Goal: Information Seeking & Learning: Learn about a topic

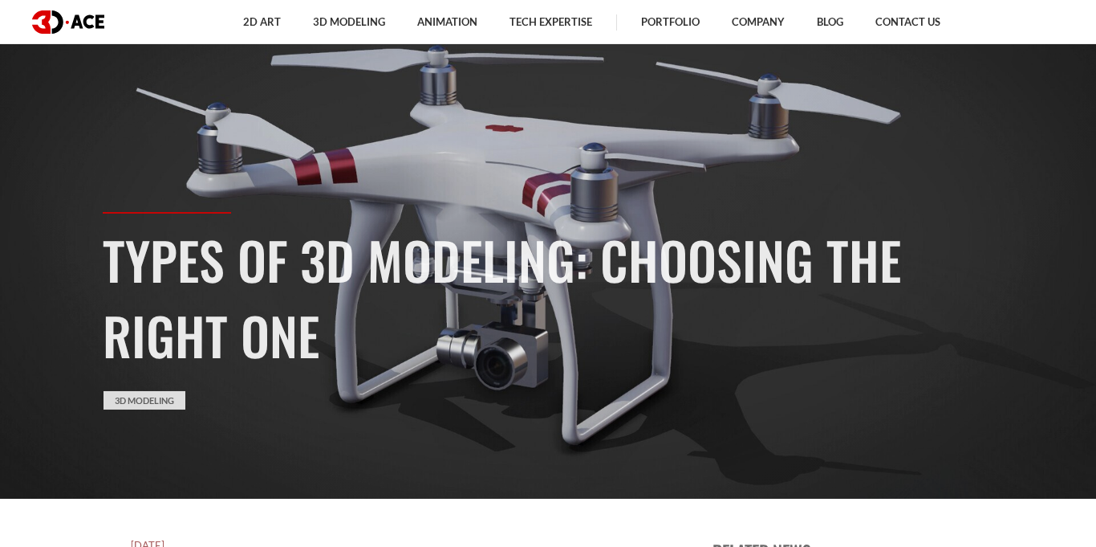
scroll to position [35, 0]
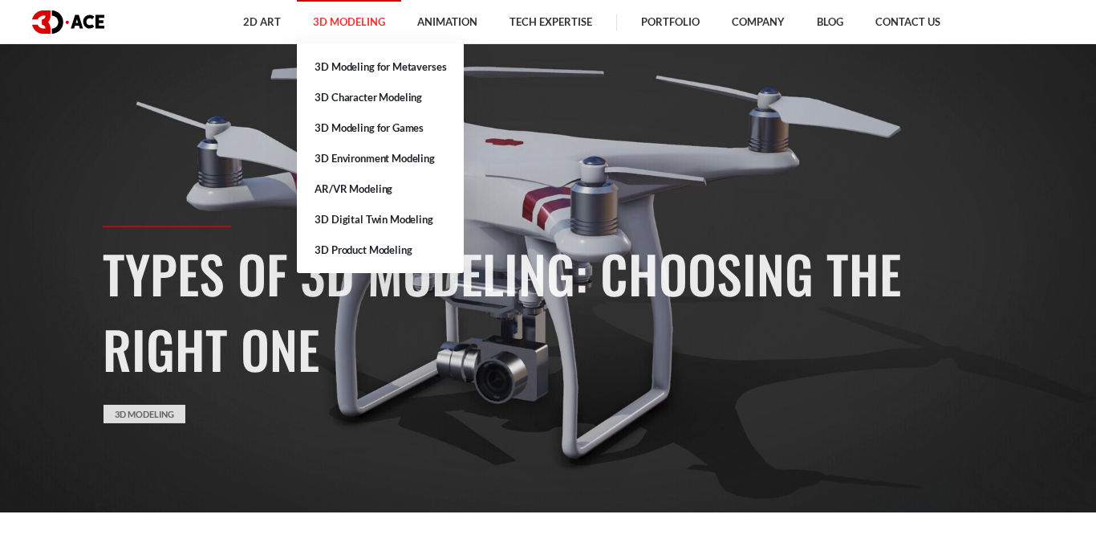
click at [370, 18] on link "3D Modeling" at bounding box center [349, 22] width 104 height 44
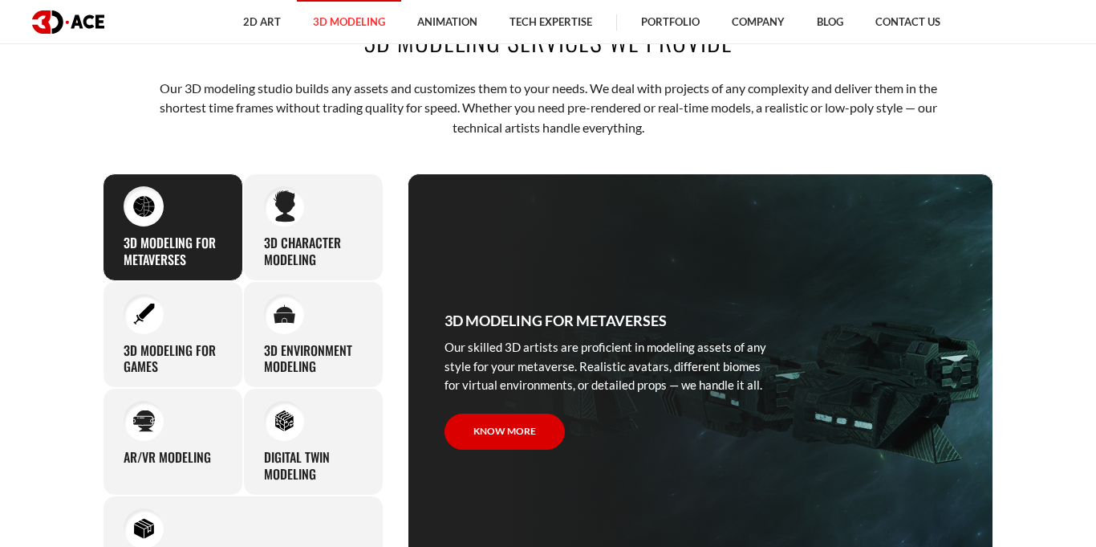
scroll to position [749, 0]
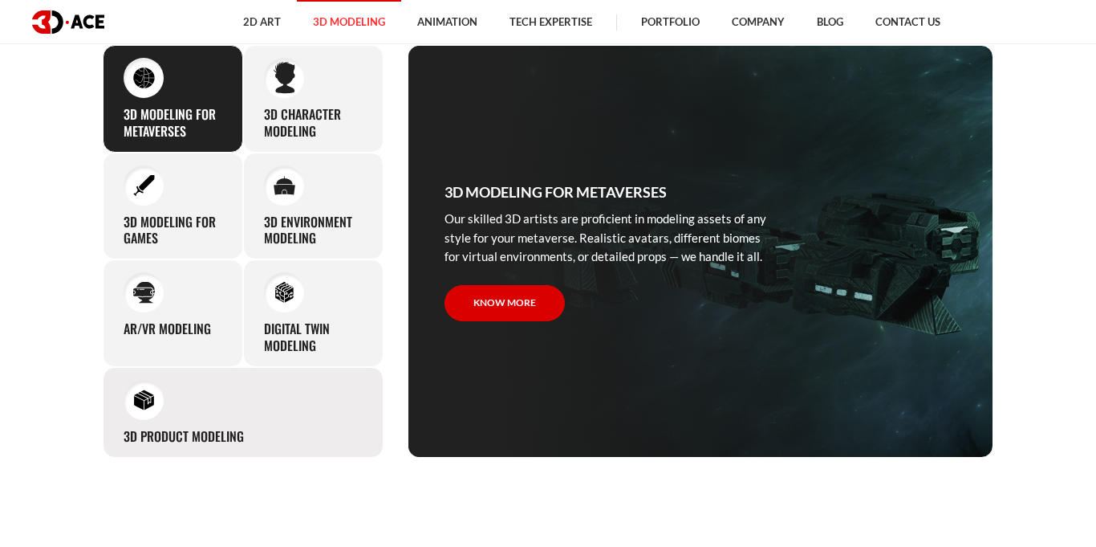
click at [223, 408] on div "3D Product Modeling Experienced professionals at 3D-Ace are capable of modeling…" at bounding box center [243, 412] width 281 height 91
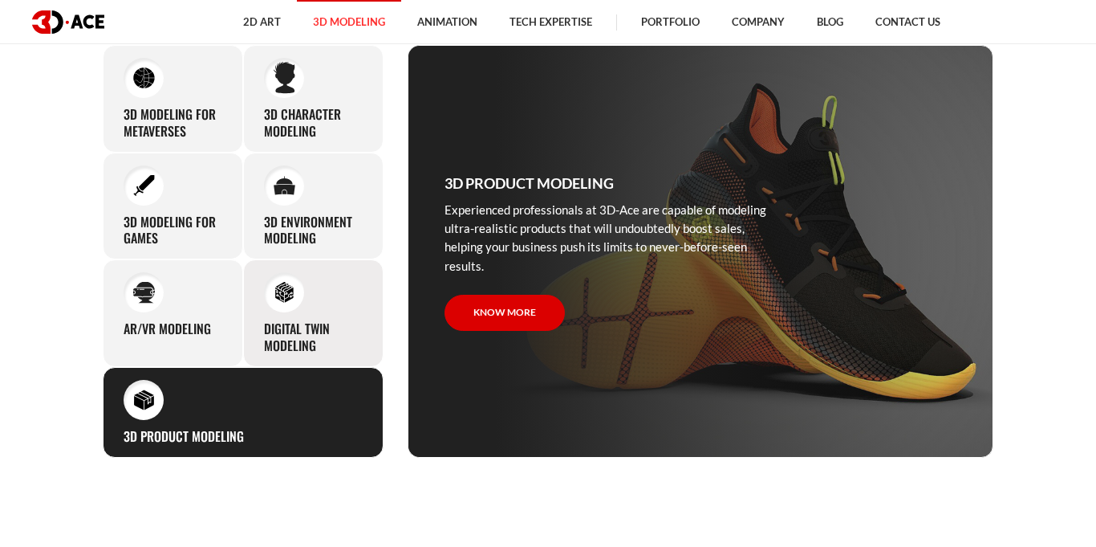
click at [328, 304] on div "Digital Twin modeling Though modeling for digital twins can become a real chall…" at bounding box center [313, 313] width 140 height 108
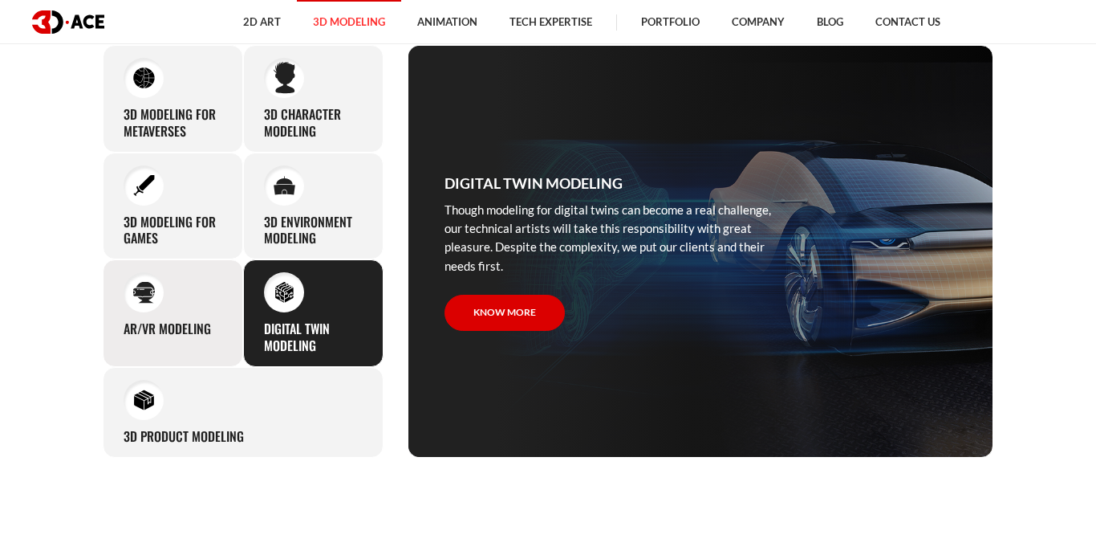
click at [224, 303] on div "AR/VR modeling Our custom 3D modeling company makes use of all the experience a…" at bounding box center [173, 313] width 140 height 108
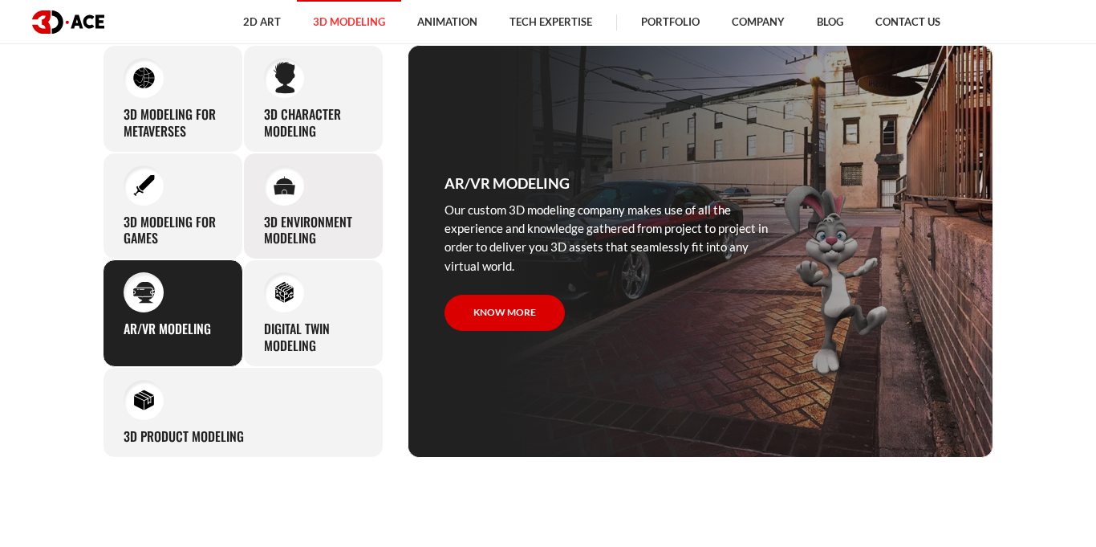
click at [339, 205] on div "3D environment modeling You can count on our profound experience of designing g…" at bounding box center [313, 207] width 140 height 108
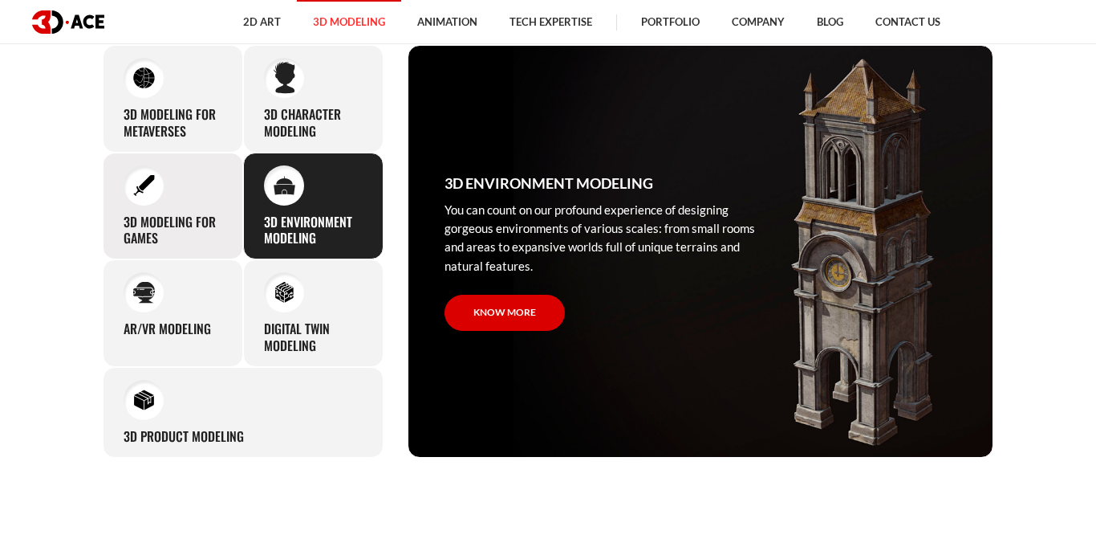
click at [181, 185] on div "3D modeling for games The eye-catching 3D characters, assets, and environments …" at bounding box center [173, 207] width 140 height 108
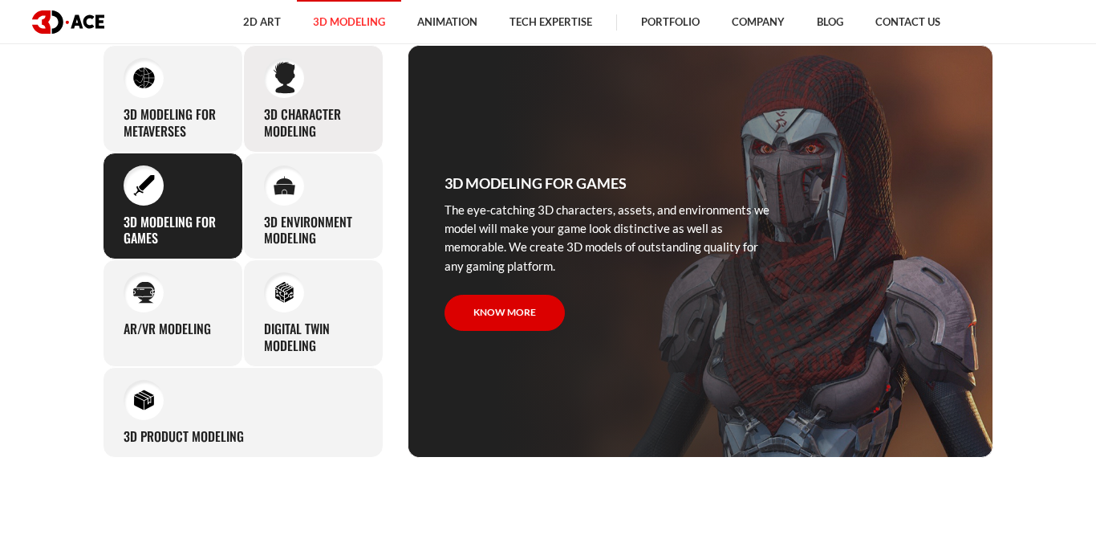
click at [301, 99] on div "3D character modeling We are fond of making memorable characters that captivate…" at bounding box center [313, 99] width 140 height 108
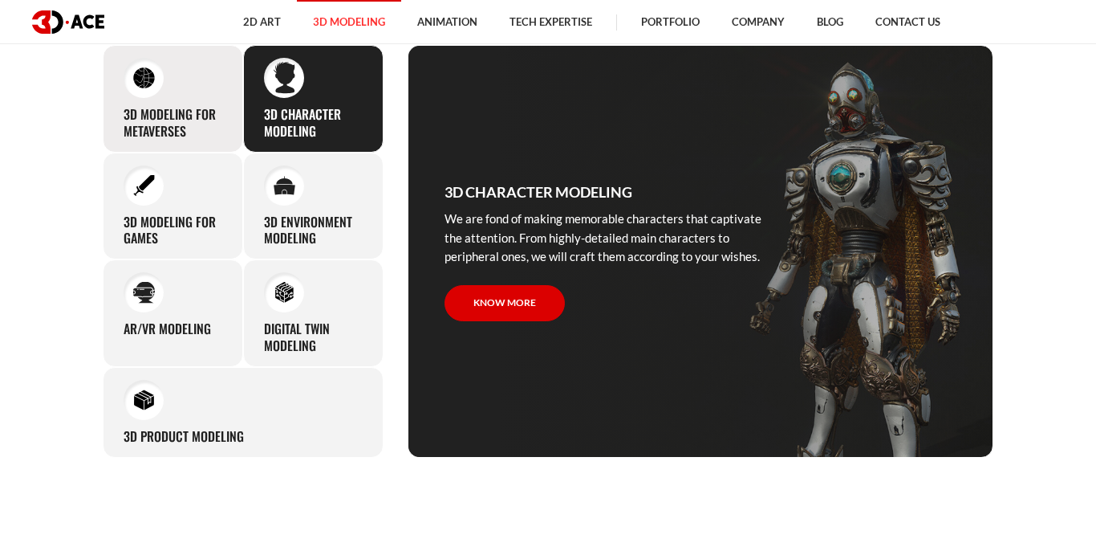
click at [215, 99] on div "3D Modeling for Metaverses Our skilled 3D artists are proficient in modeling as…" at bounding box center [173, 99] width 140 height 108
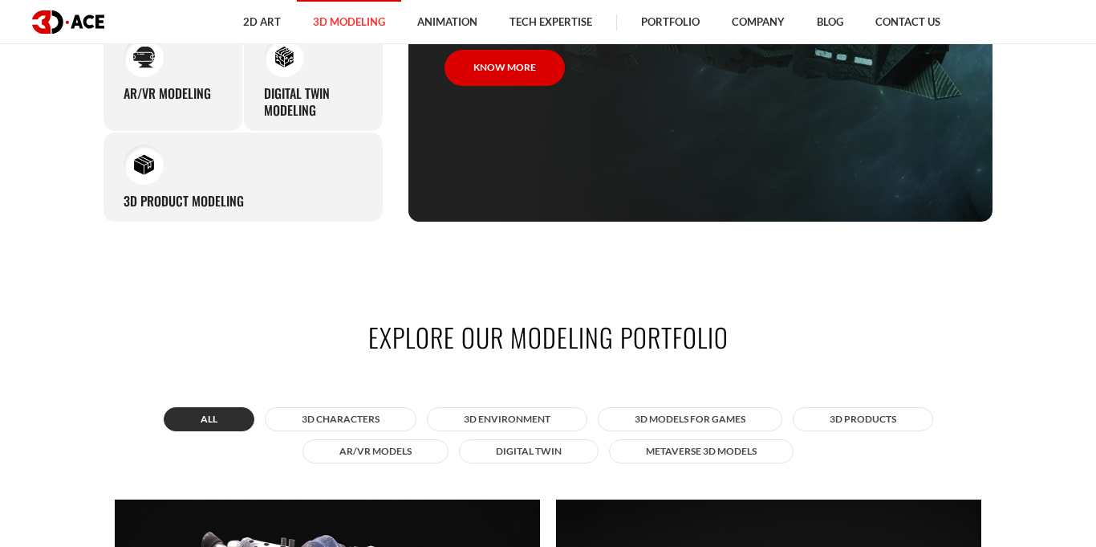
scroll to position [987, 0]
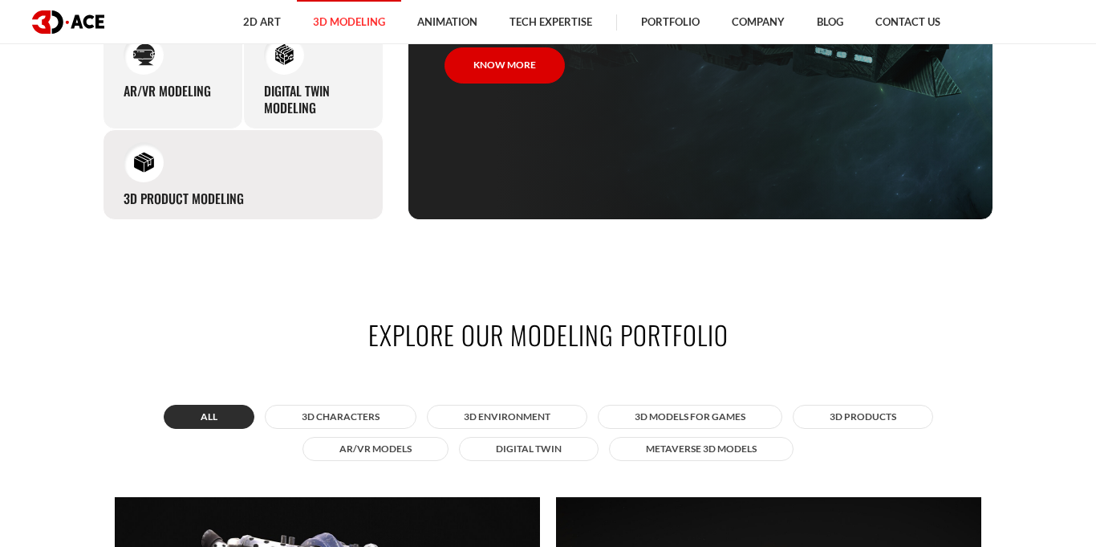
click at [296, 158] on div "3D Product Modeling Experienced professionals at 3D-Ace are capable of modeling…" at bounding box center [243, 174] width 281 height 91
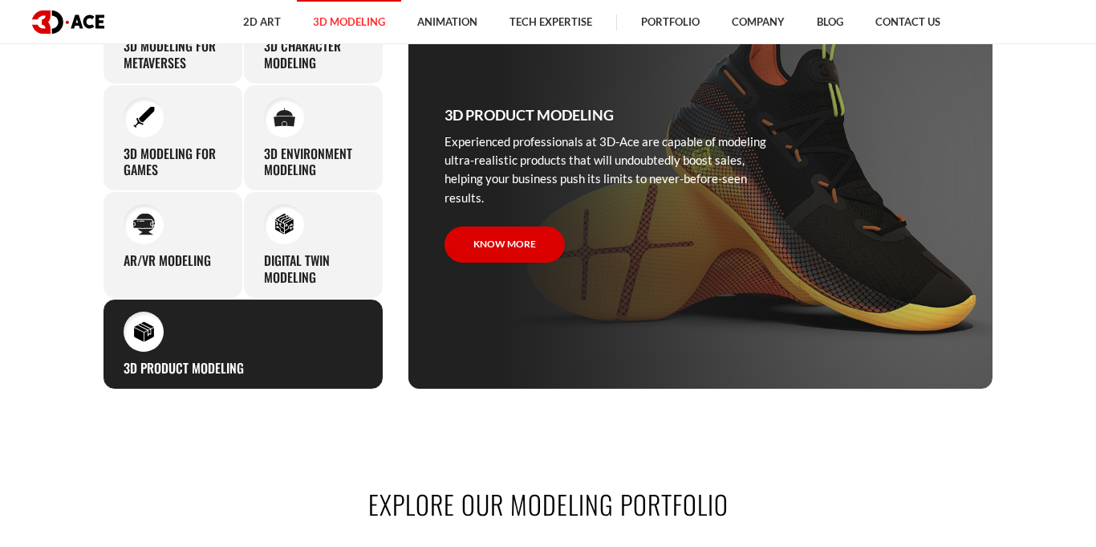
scroll to position [802, 0]
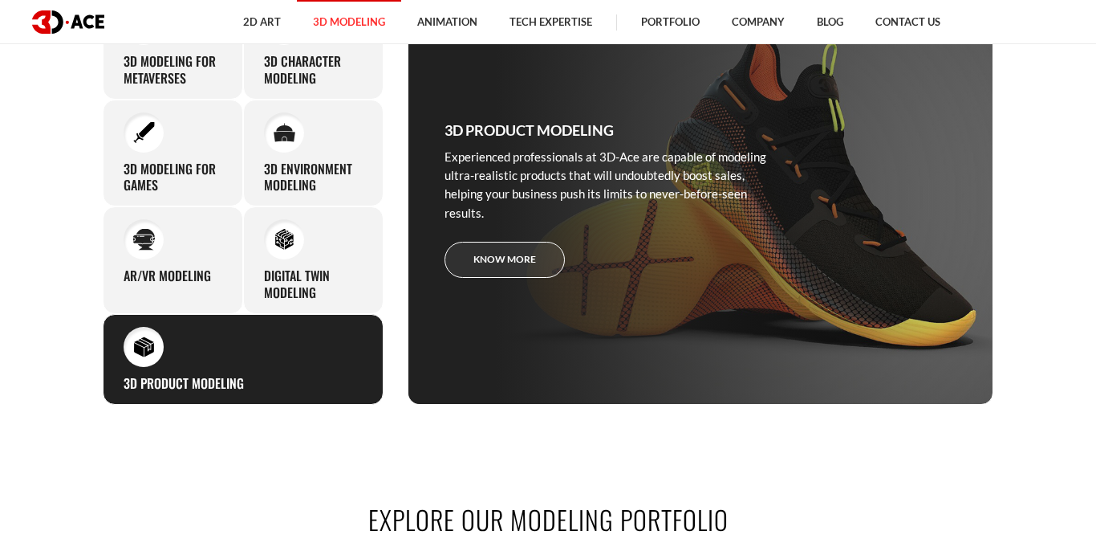
click at [543, 258] on link "Know more" at bounding box center [505, 260] width 120 height 36
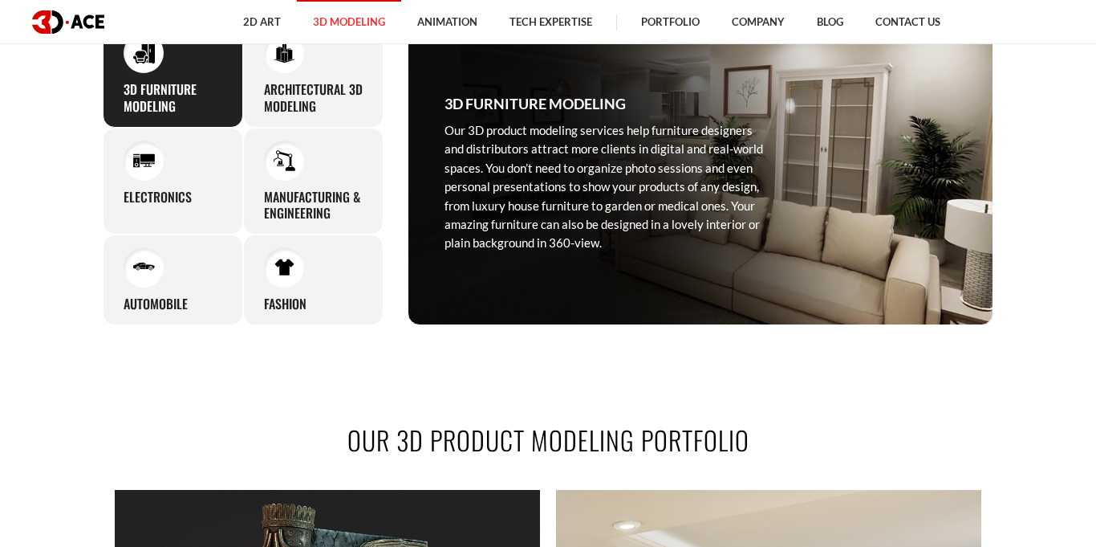
scroll to position [727, 0]
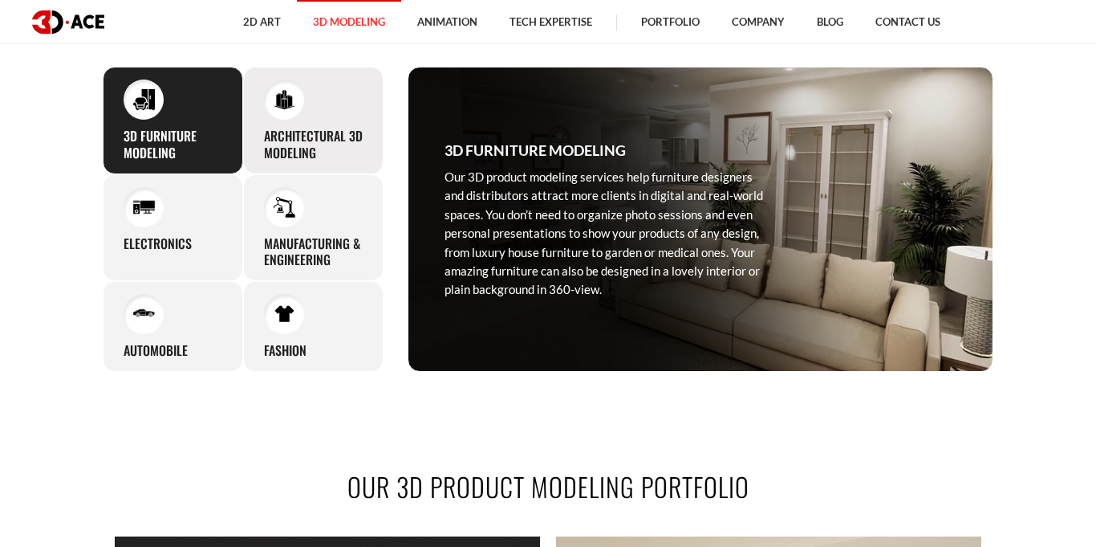
click at [365, 123] on div "Architectural 3D Modeling With our 3D product visualization services, you can g…" at bounding box center [313, 121] width 140 height 108
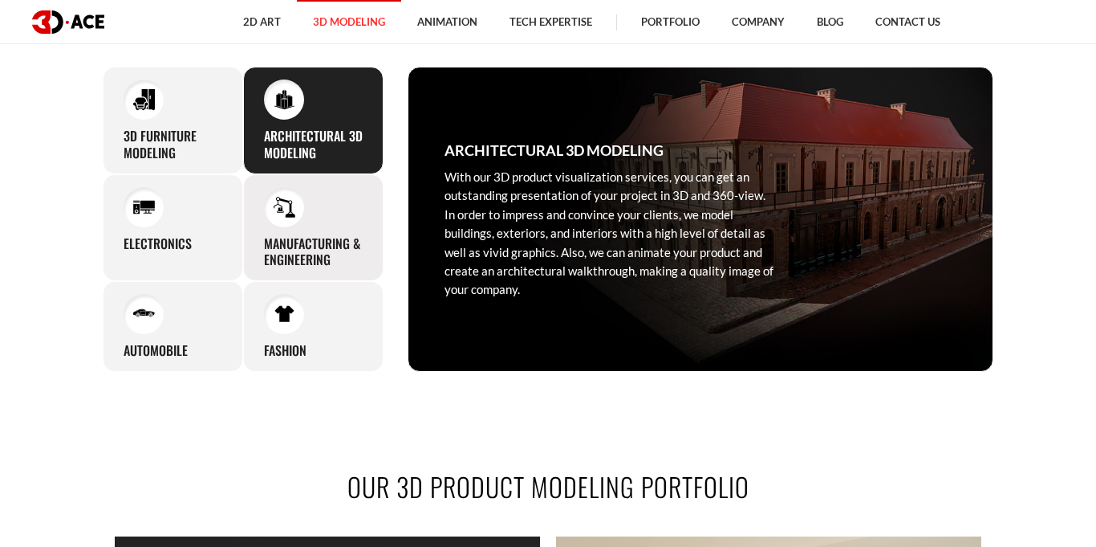
click at [327, 254] on h3 "Manufacturing & Engineering" at bounding box center [313, 252] width 99 height 34
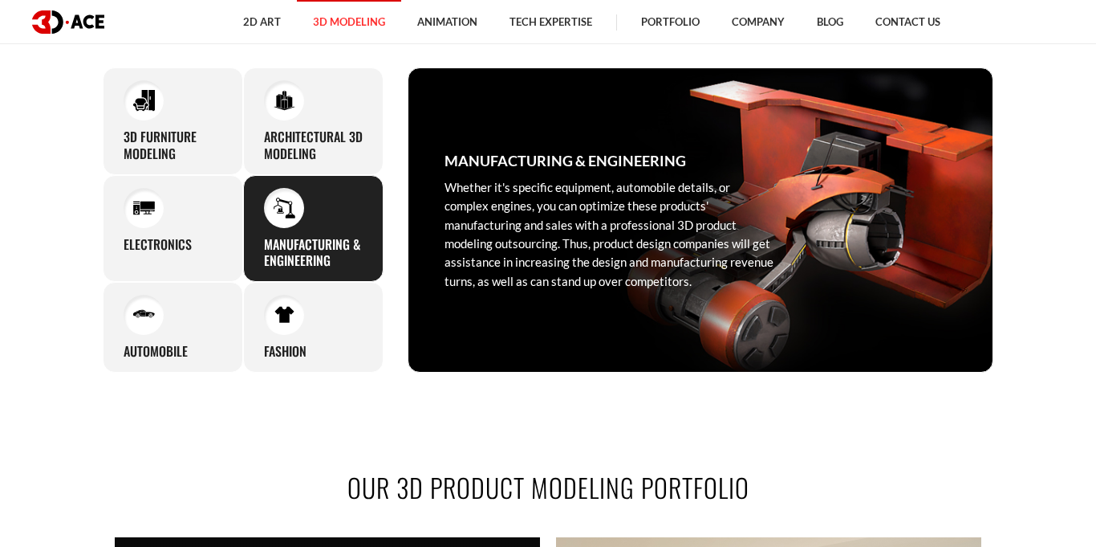
scroll to position [671, 0]
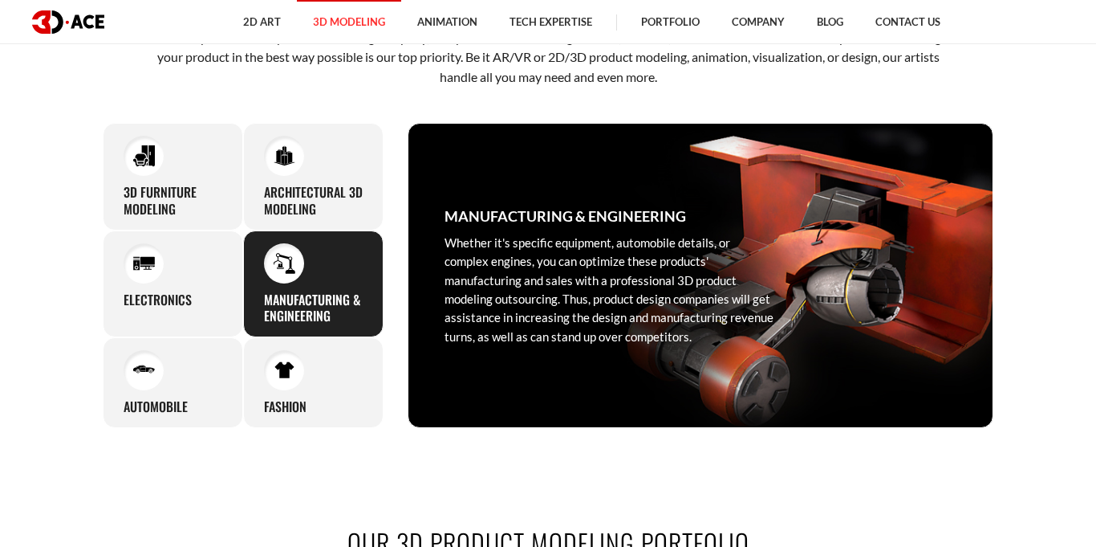
click at [474, 197] on div "Manufacturing & Engineering Whether it's specific equipment, automobile details…" at bounding box center [609, 275] width 401 height 303
click at [667, 210] on h3 "Manufacturing & Engineering" at bounding box center [566, 216] width 242 height 22
click at [667, 218] on h3 "Manufacturing & Engineering" at bounding box center [566, 216] width 242 height 22
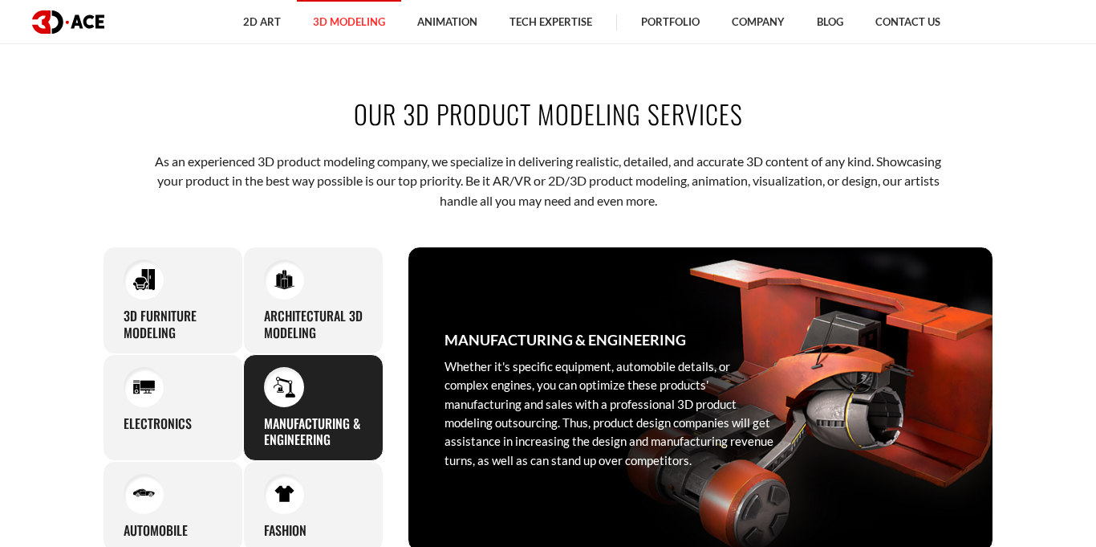
scroll to position [505, 0]
